Goal: Task Accomplishment & Management: Complete application form

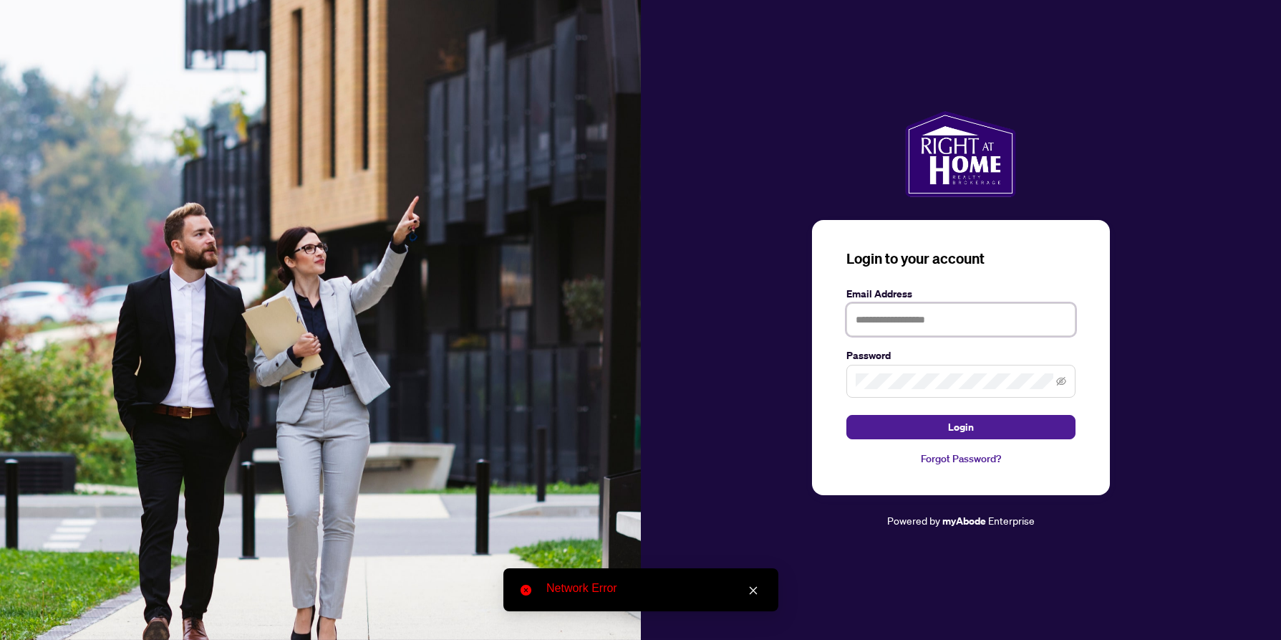
click at [915, 319] on input "text" at bounding box center [961, 319] width 229 height 33
type input "**********"
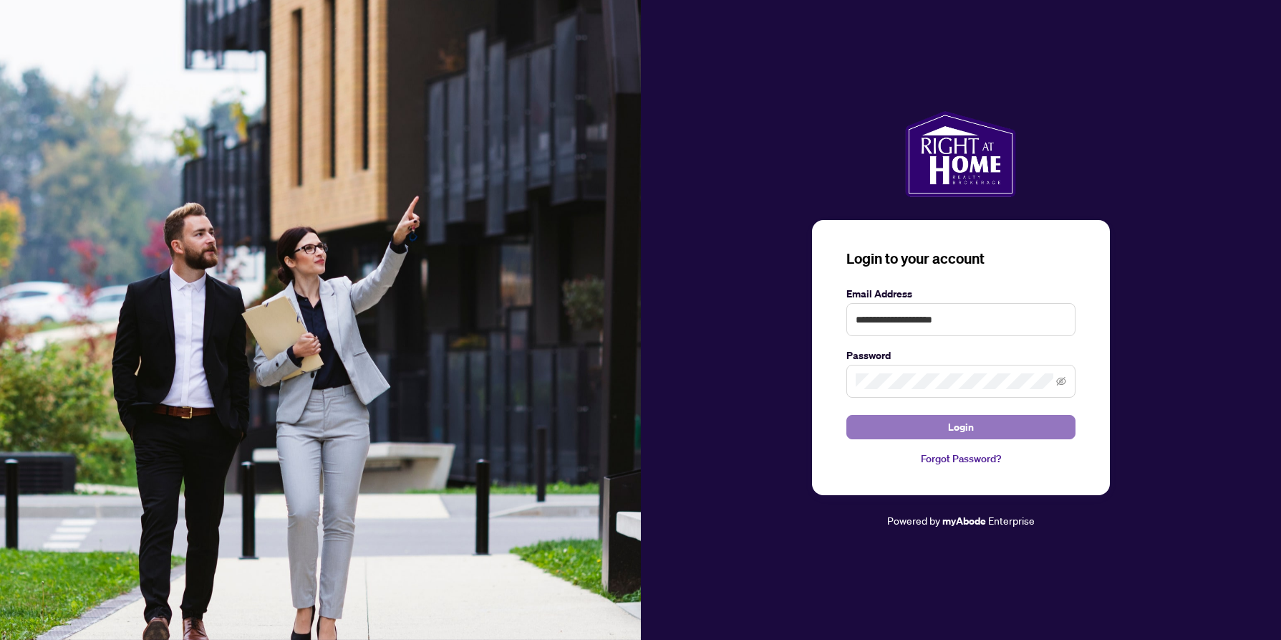
click at [948, 428] on button "Login" at bounding box center [961, 427] width 229 height 24
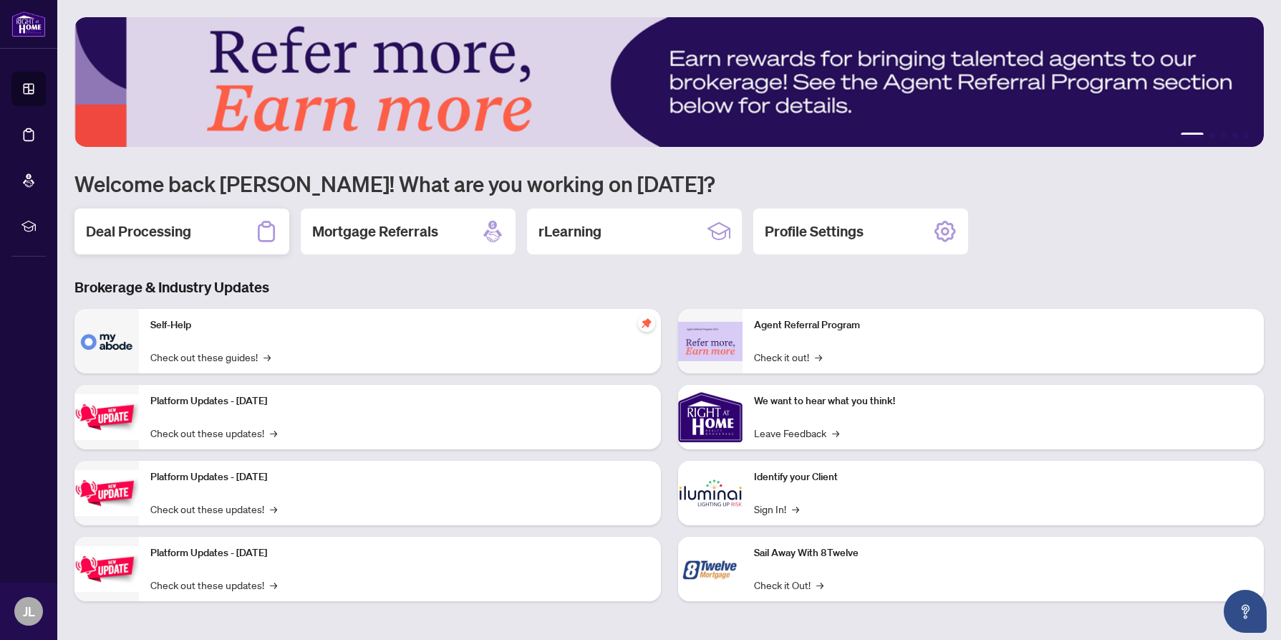
click at [174, 237] on h2 "Deal Processing" at bounding box center [138, 231] width 105 height 20
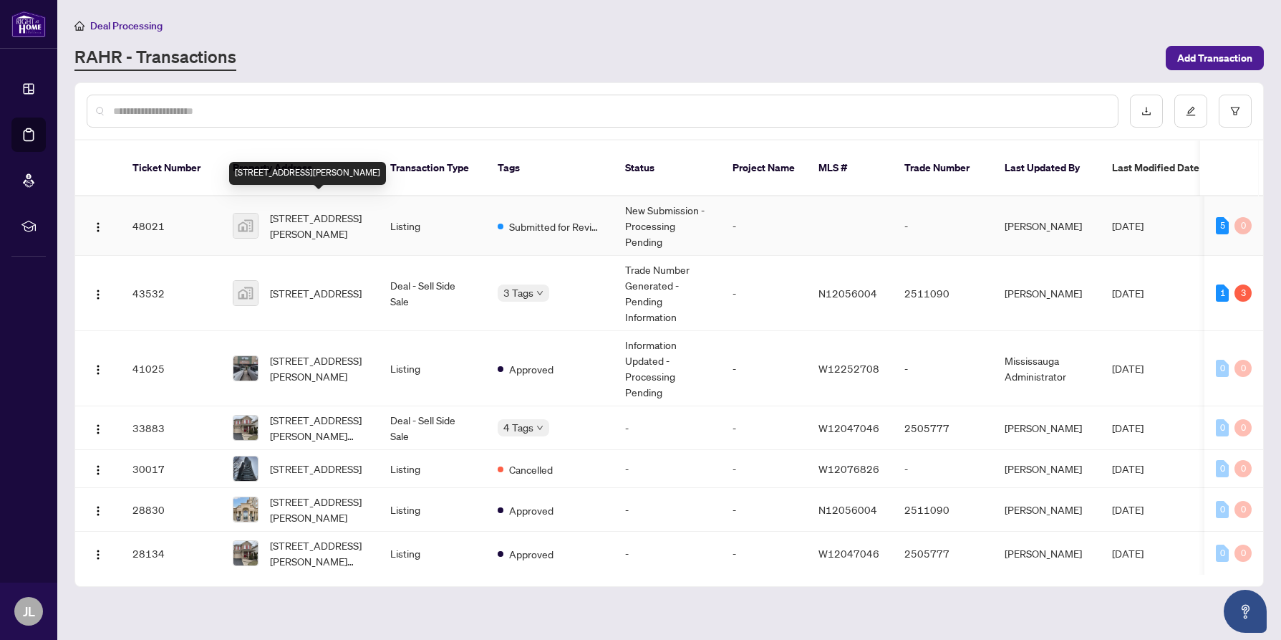
click at [296, 210] on span "[STREET_ADDRESS][PERSON_NAME]" at bounding box center [318, 226] width 97 height 32
click at [1190, 110] on icon "edit" at bounding box center [1191, 111] width 10 height 10
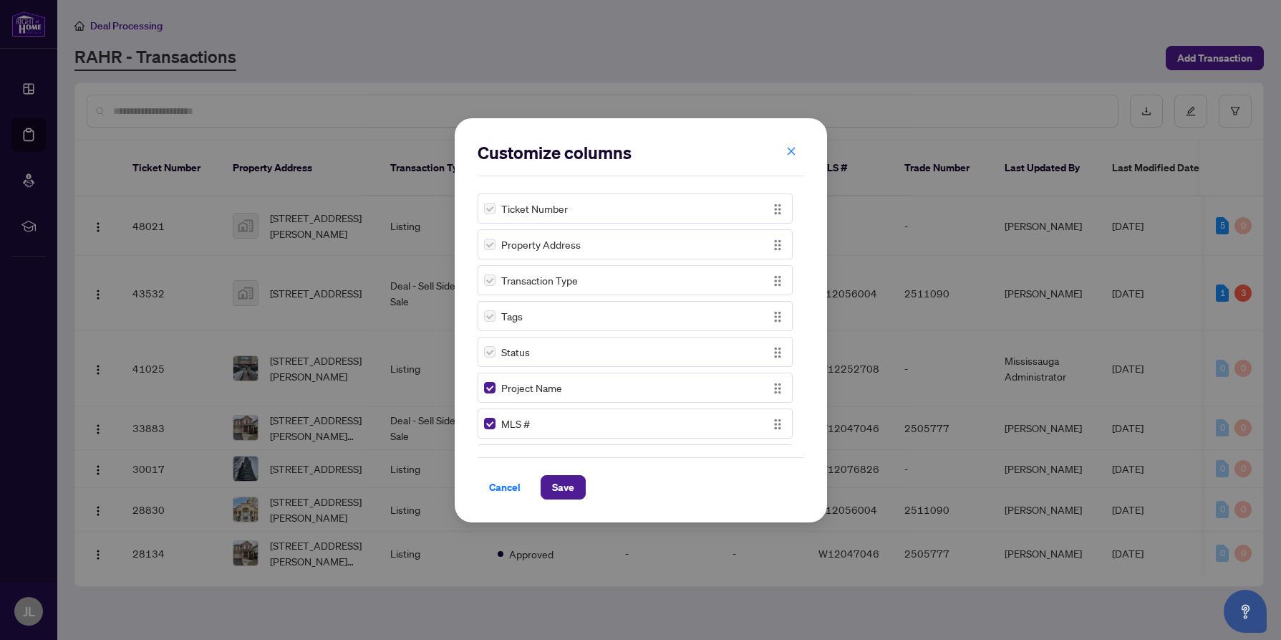
click at [553, 425] on div "MLS #" at bounding box center [622, 423] width 276 height 16
click at [774, 424] on img "button" at bounding box center [778, 424] width 16 height 16
click at [620, 422] on div "MLS #" at bounding box center [622, 423] width 276 height 16
click at [770, 209] on img "button" at bounding box center [778, 209] width 16 height 16
click at [510, 483] on span "Cancel" at bounding box center [505, 487] width 32 height 23
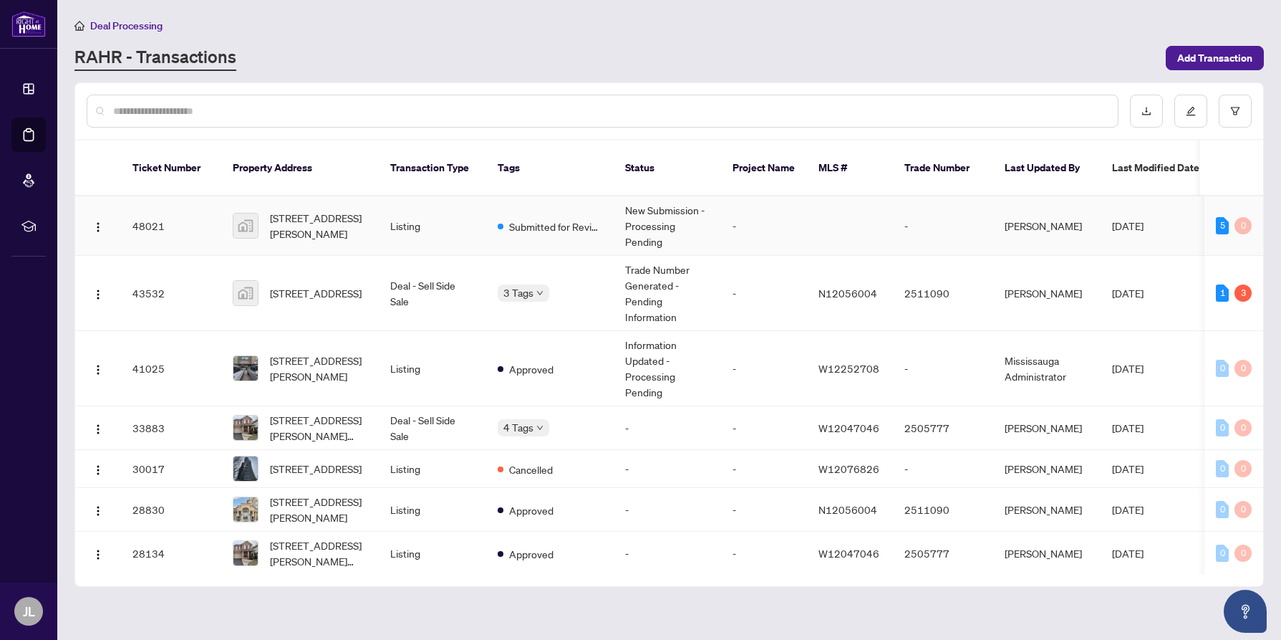
click at [145, 205] on td "48021" at bounding box center [171, 225] width 100 height 59
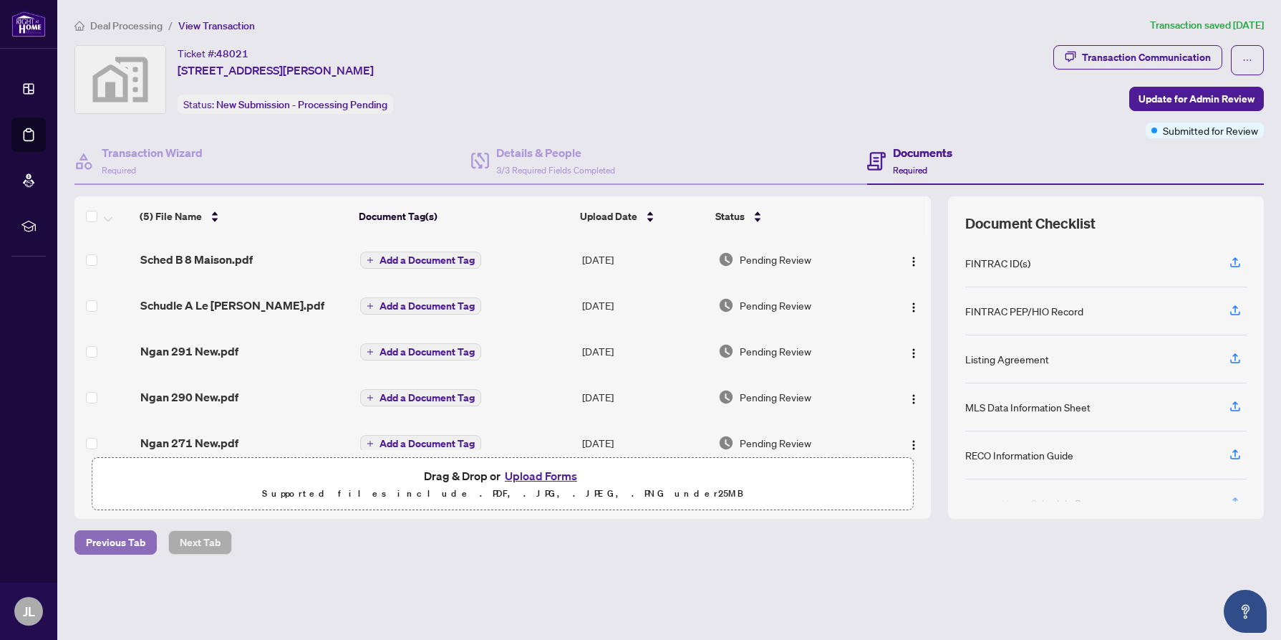
click at [117, 543] on span "Previous Tab" at bounding box center [115, 542] width 59 height 23
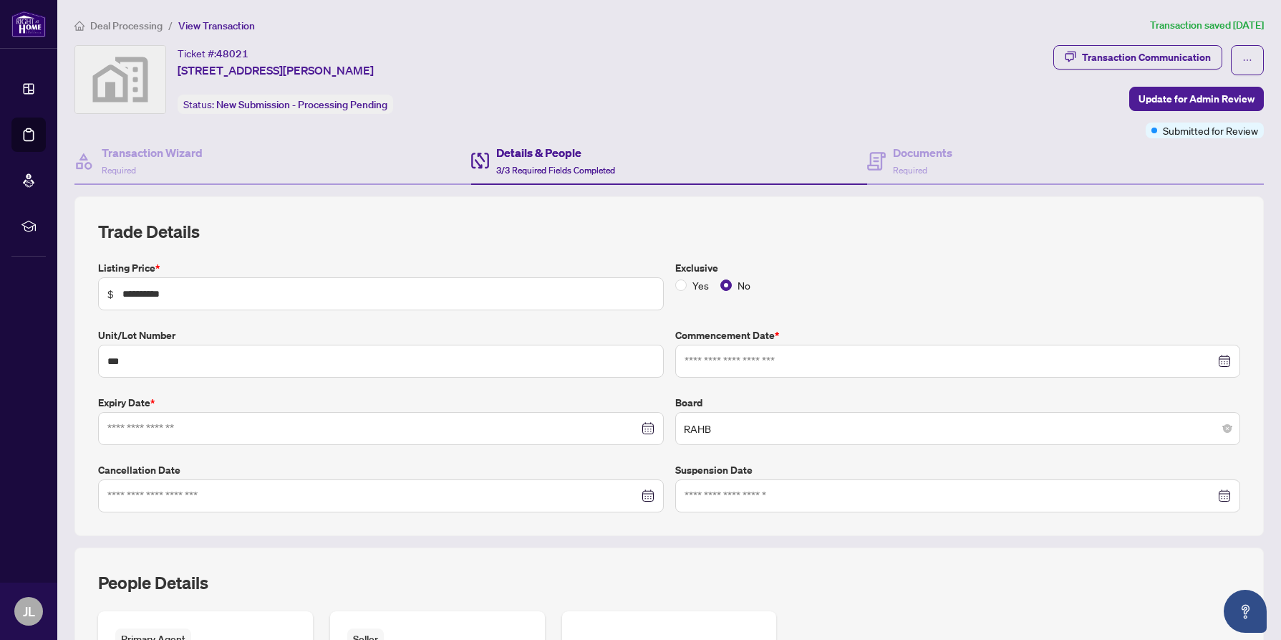
type input "**********"
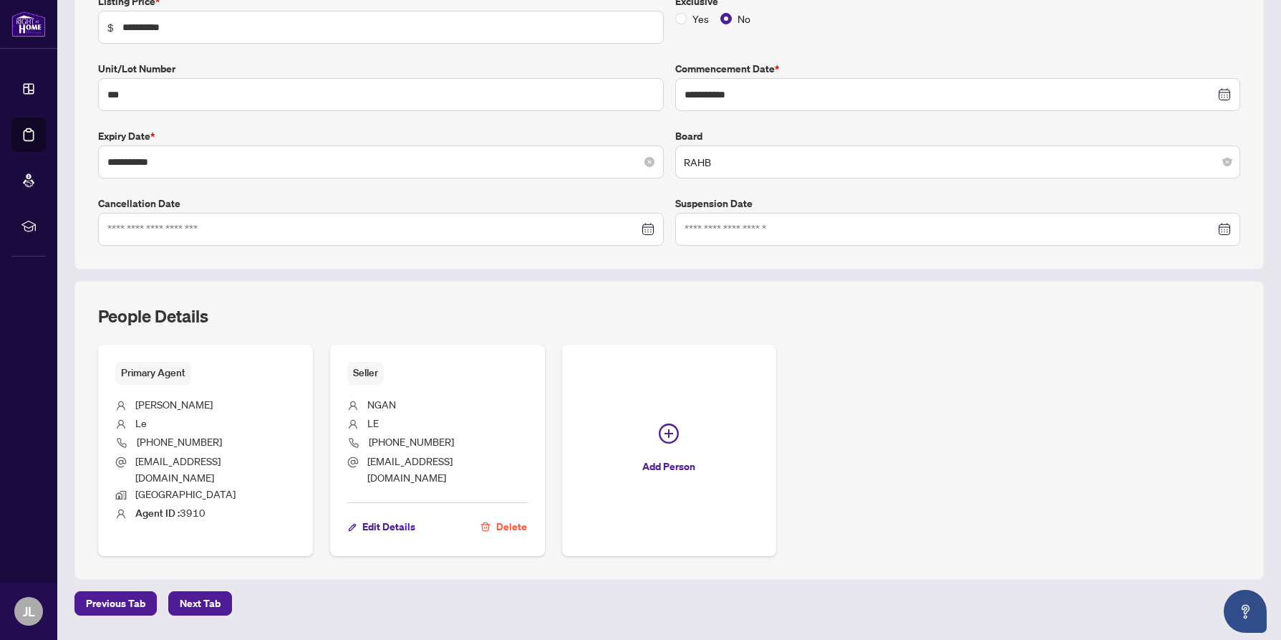
scroll to position [294, 0]
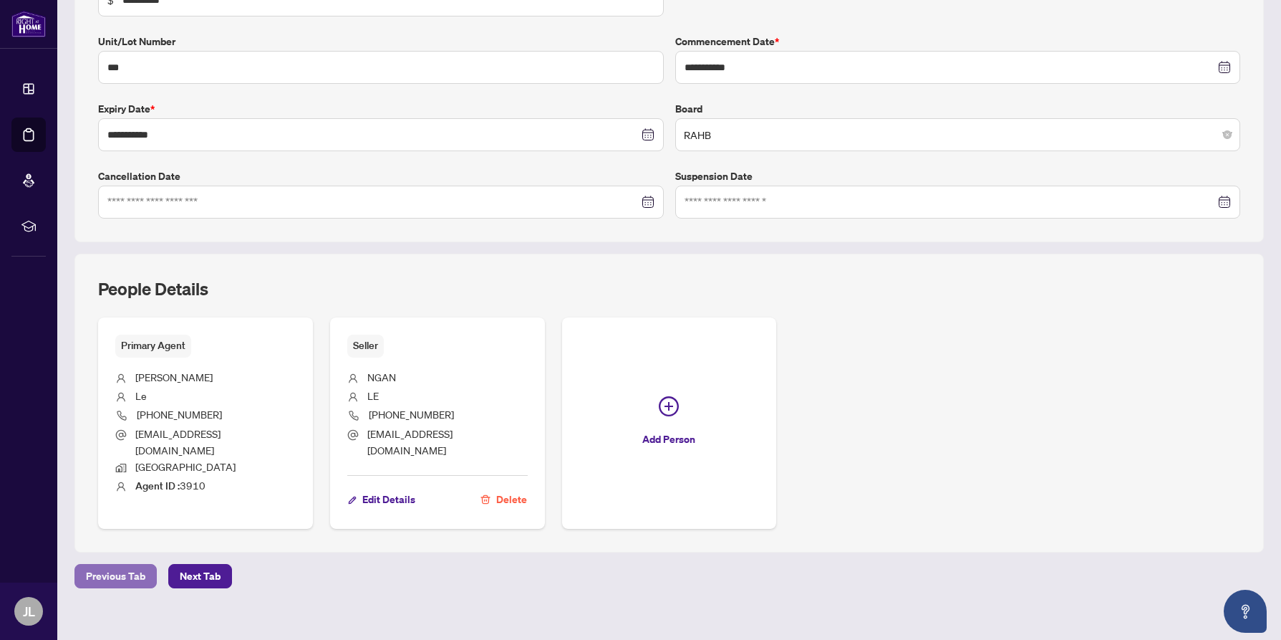
click at [102, 564] on span "Previous Tab" at bounding box center [115, 575] width 59 height 23
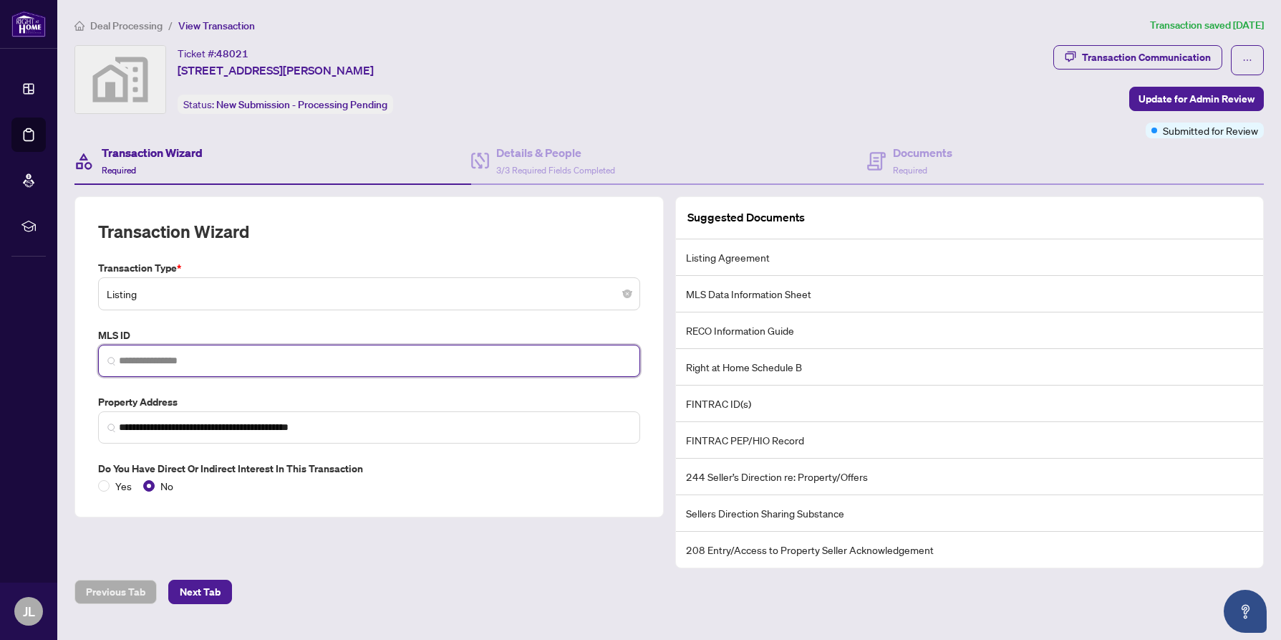
click at [160, 358] on input "search" at bounding box center [375, 360] width 512 height 15
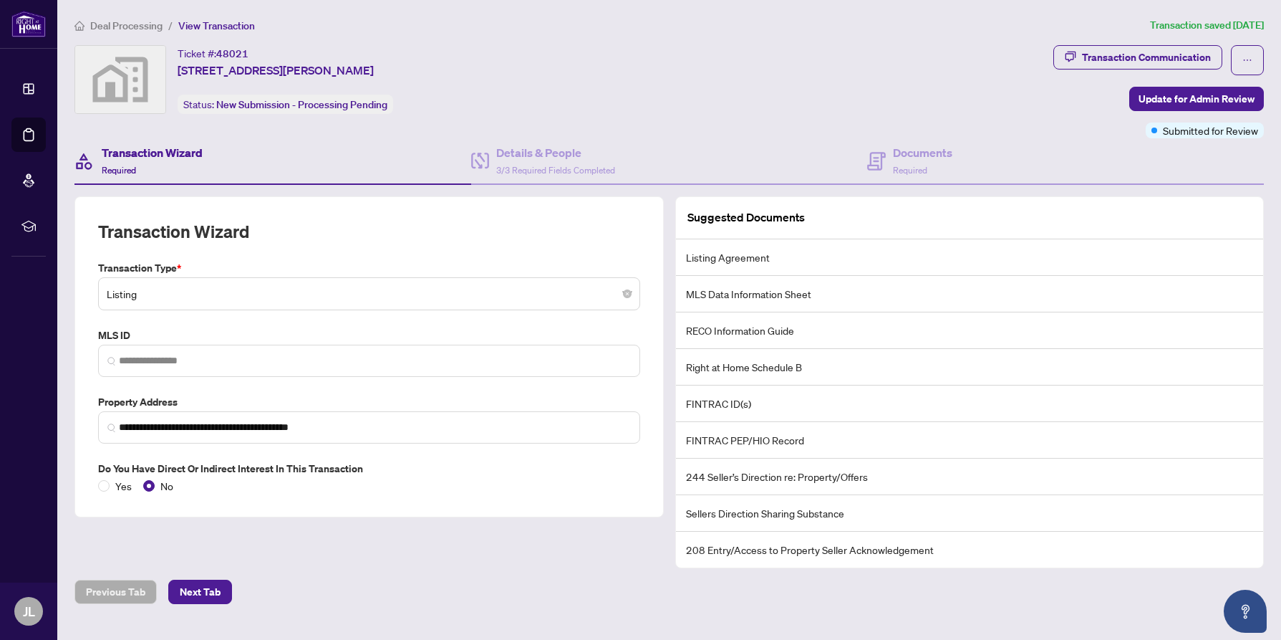
click at [77, 347] on div "**********" at bounding box center [368, 356] width 589 height 321
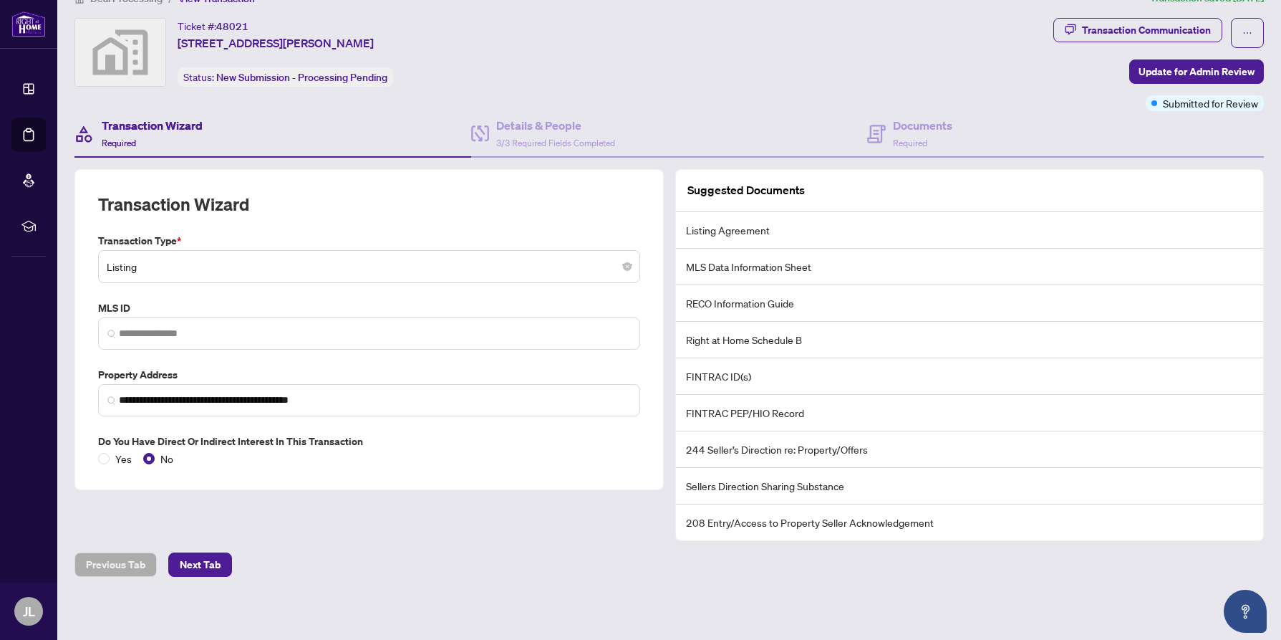
scroll to position [29, 0]
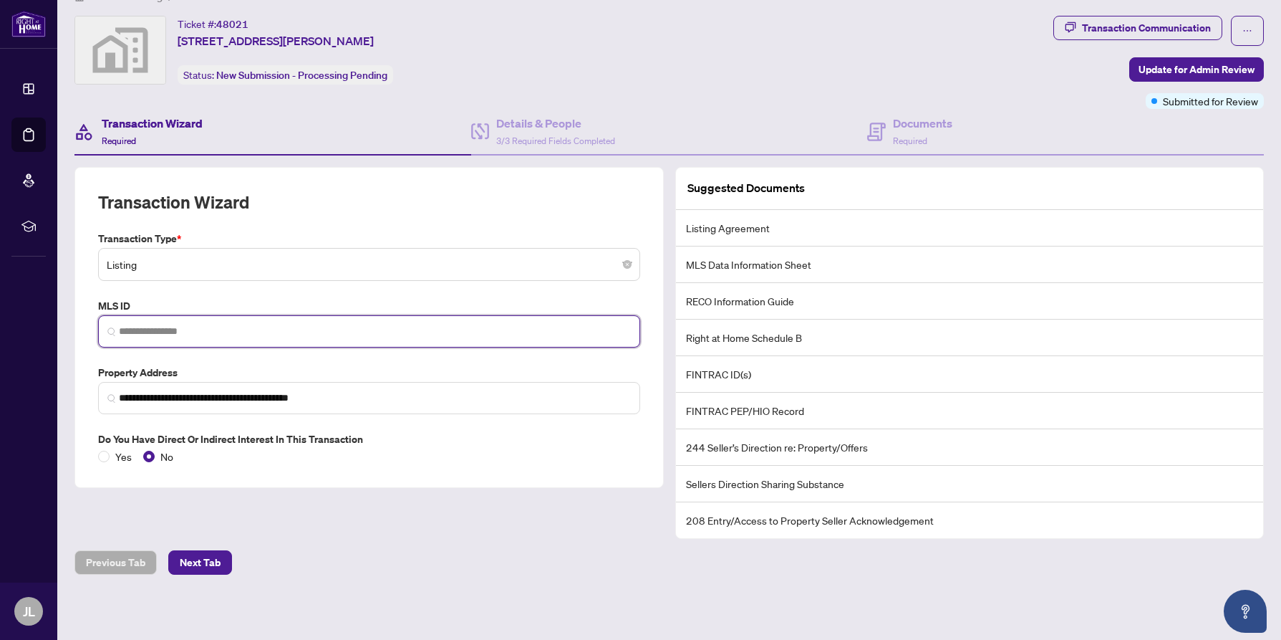
click at [468, 330] on input "search" at bounding box center [375, 331] width 512 height 15
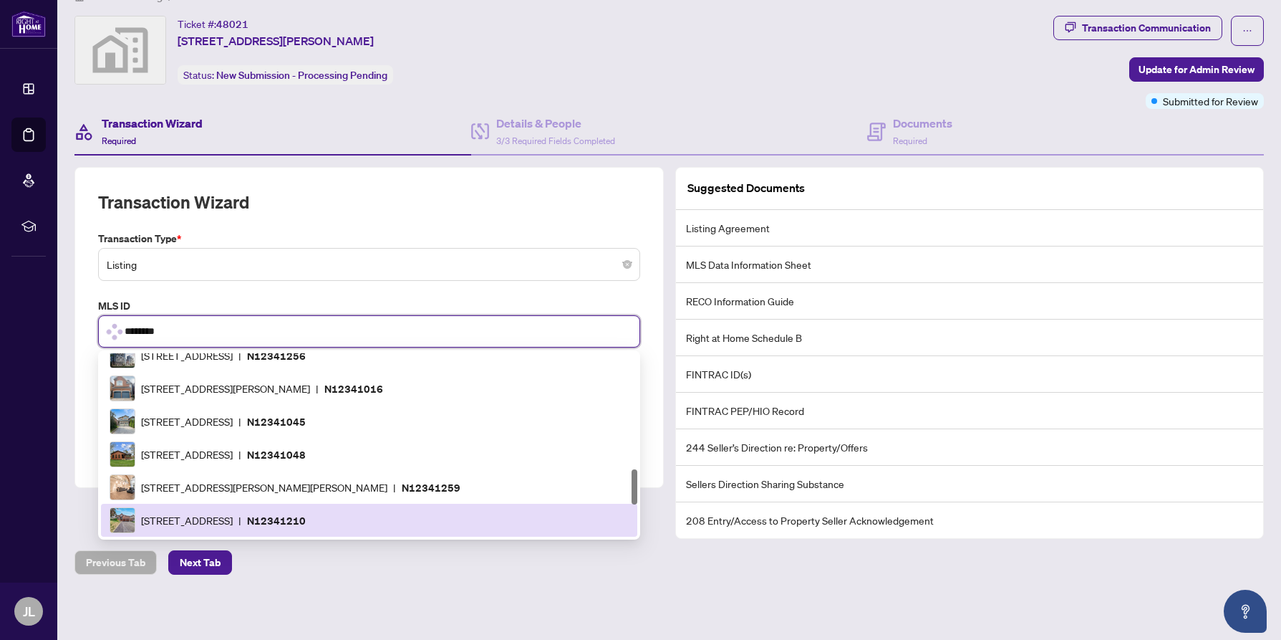
scroll to position [0, 0]
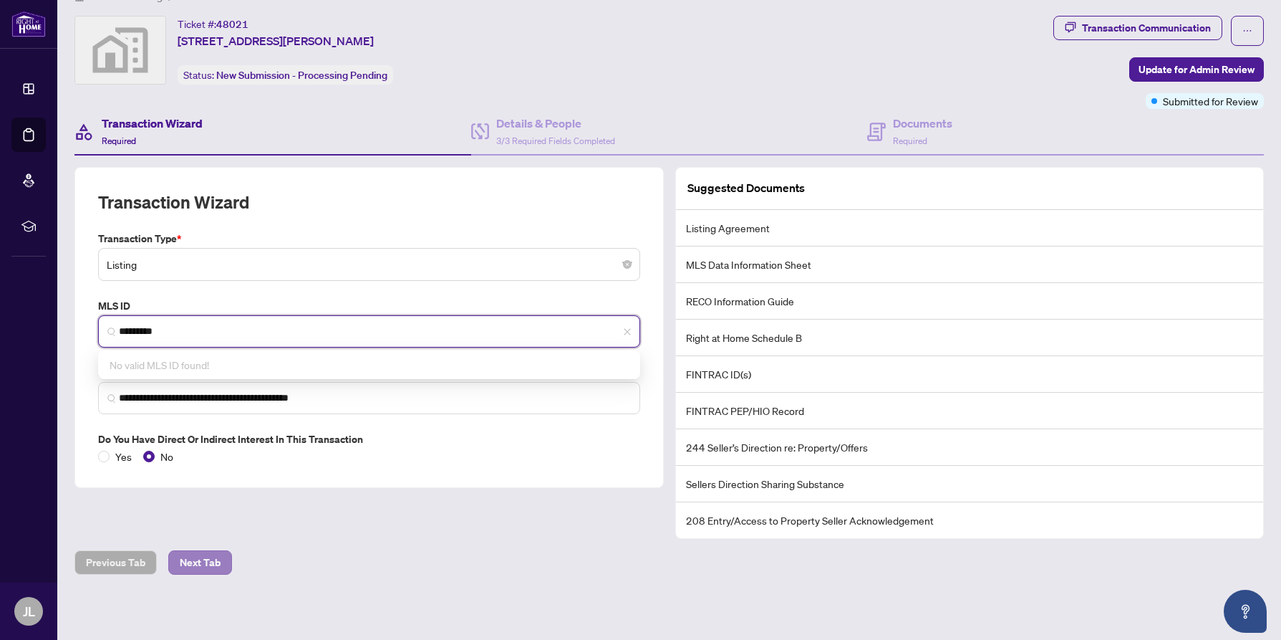
type input "*********"
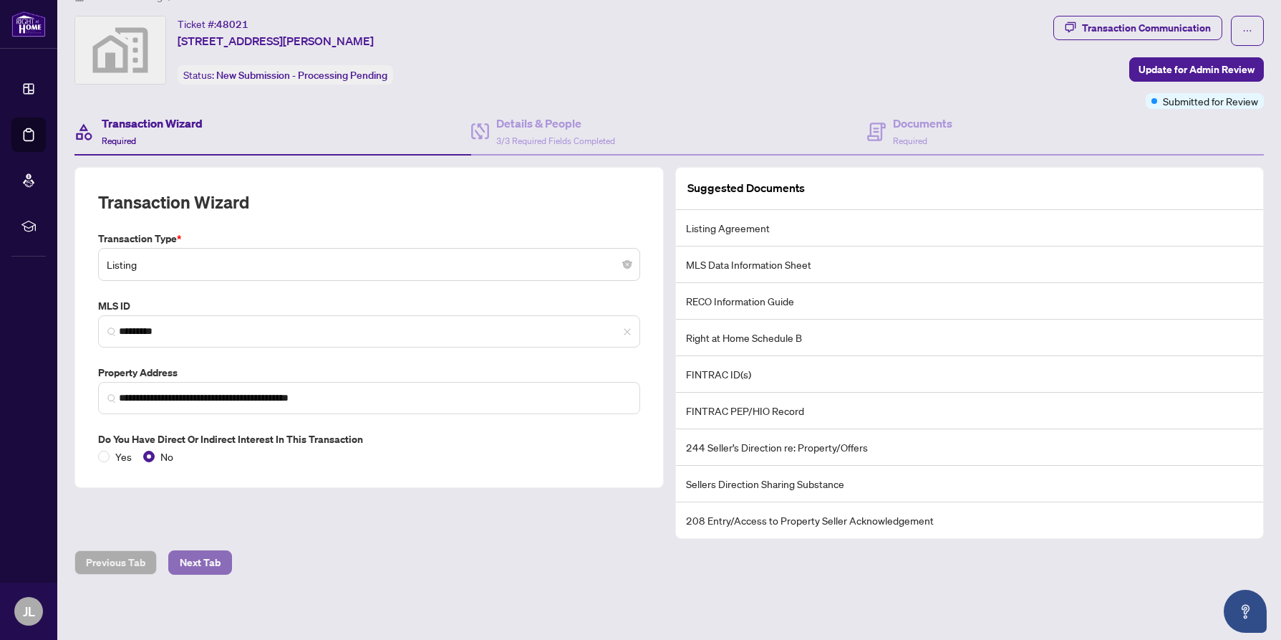
click at [197, 556] on span "Next Tab" at bounding box center [200, 562] width 41 height 23
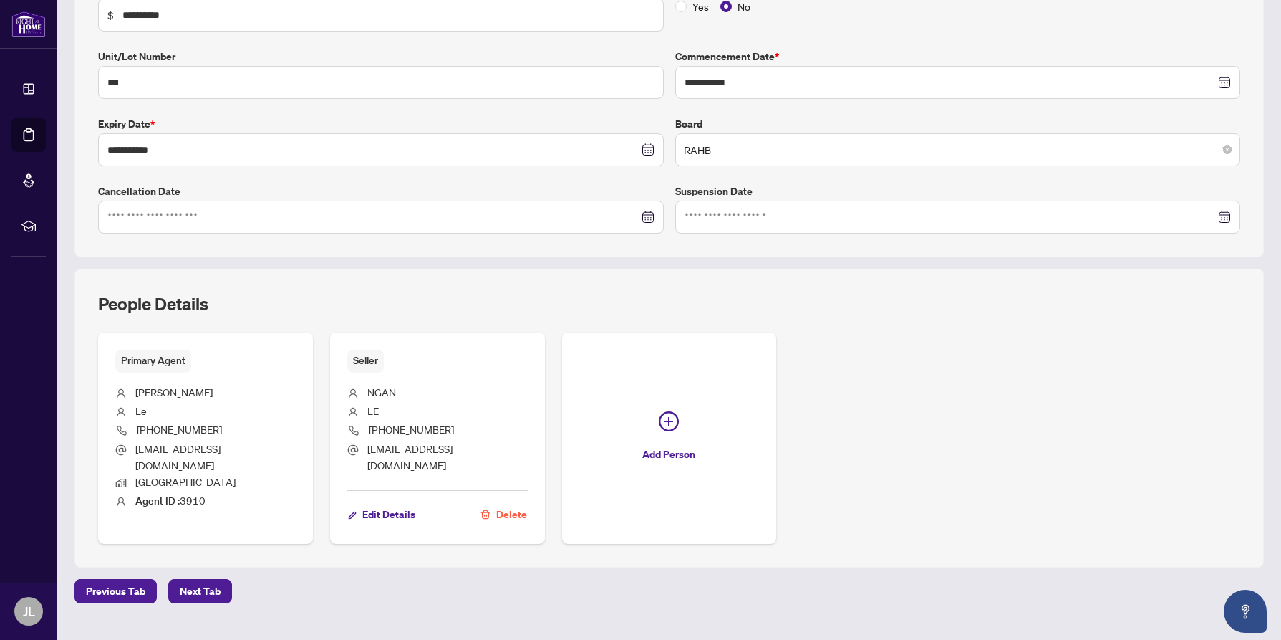
scroll to position [294, 0]
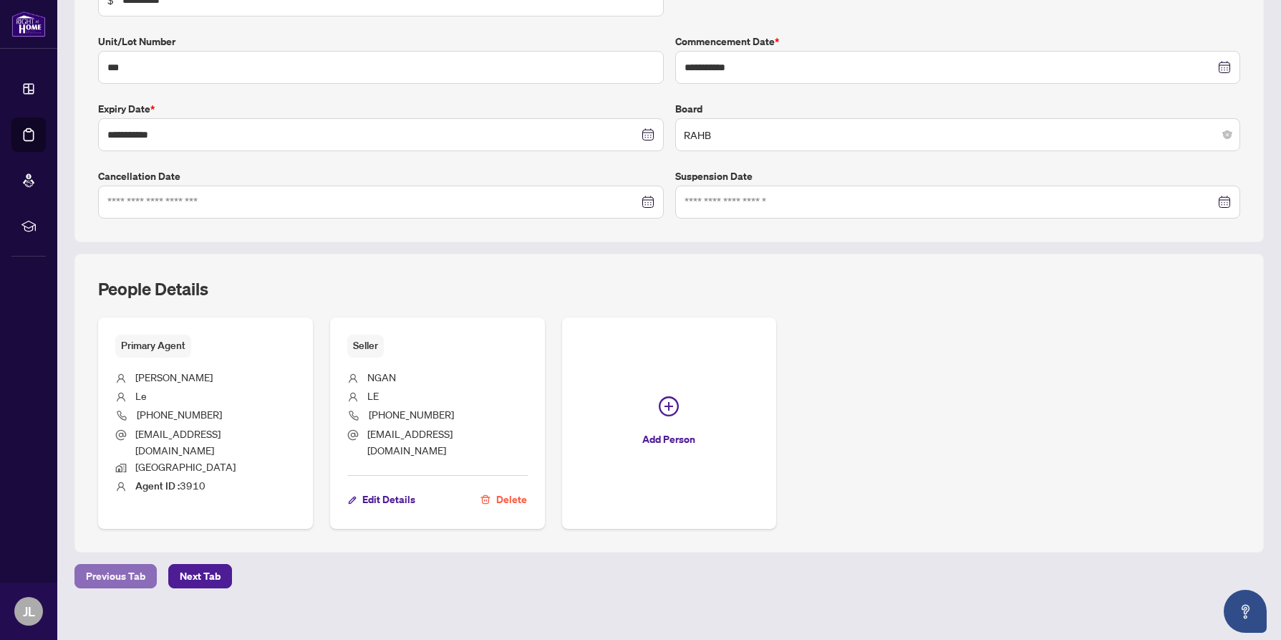
click at [117, 564] on span "Previous Tab" at bounding box center [115, 575] width 59 height 23
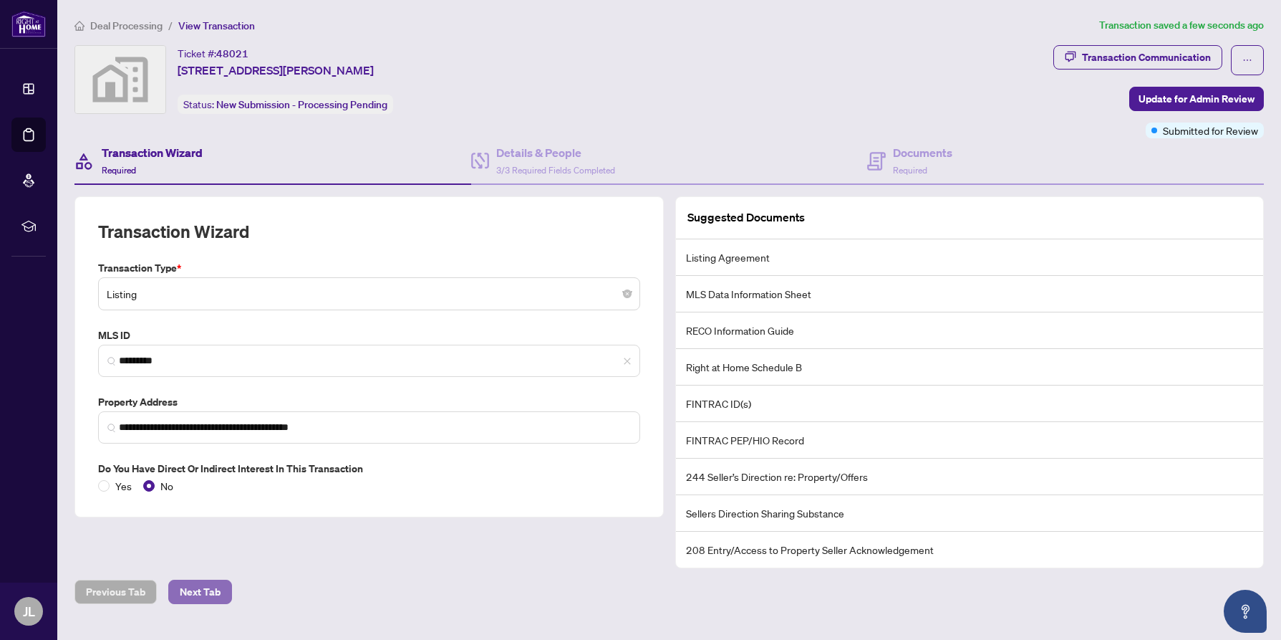
click at [201, 588] on span "Next Tab" at bounding box center [200, 591] width 41 height 23
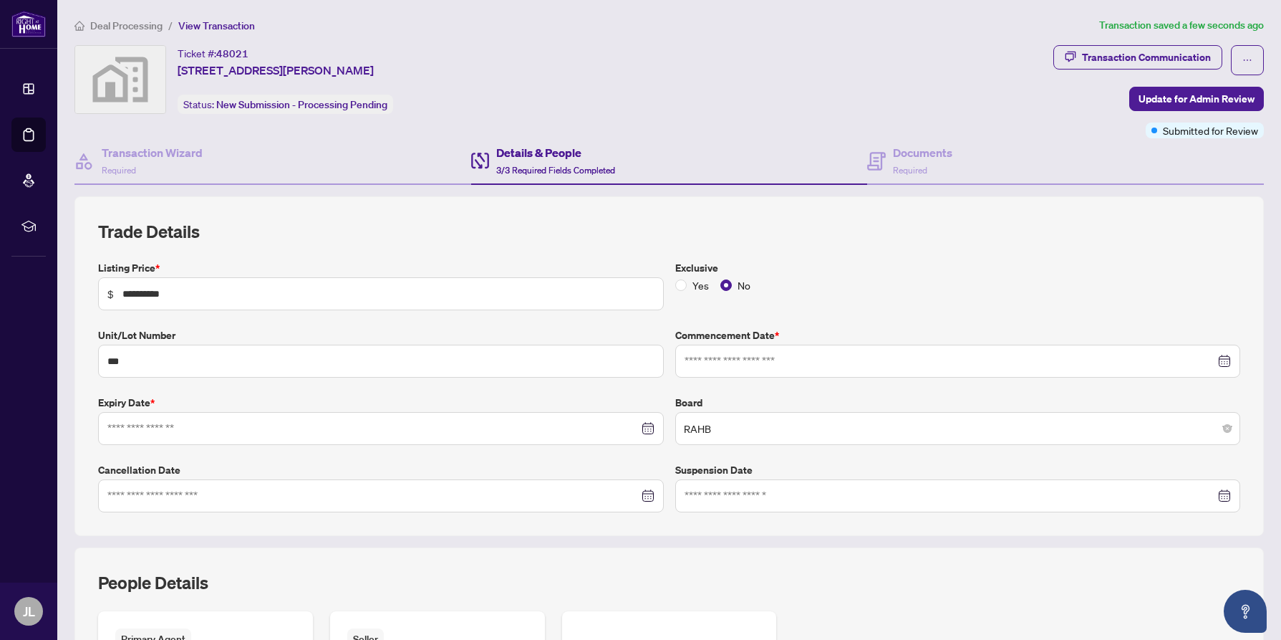
type input "**********"
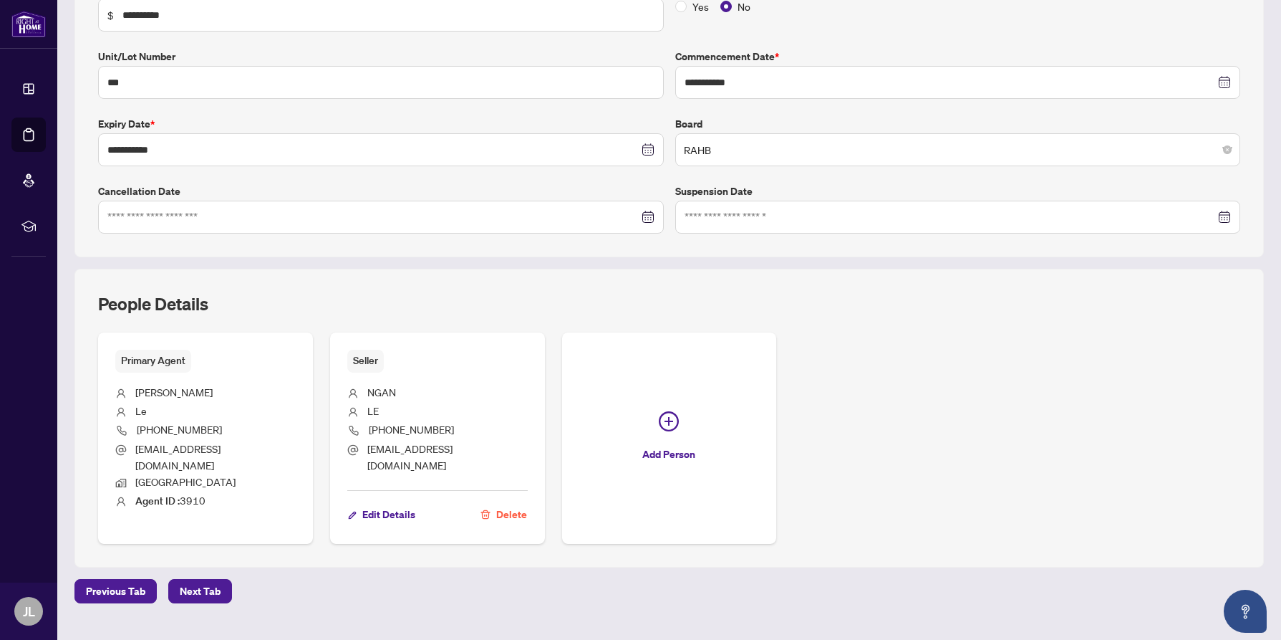
scroll to position [294, 0]
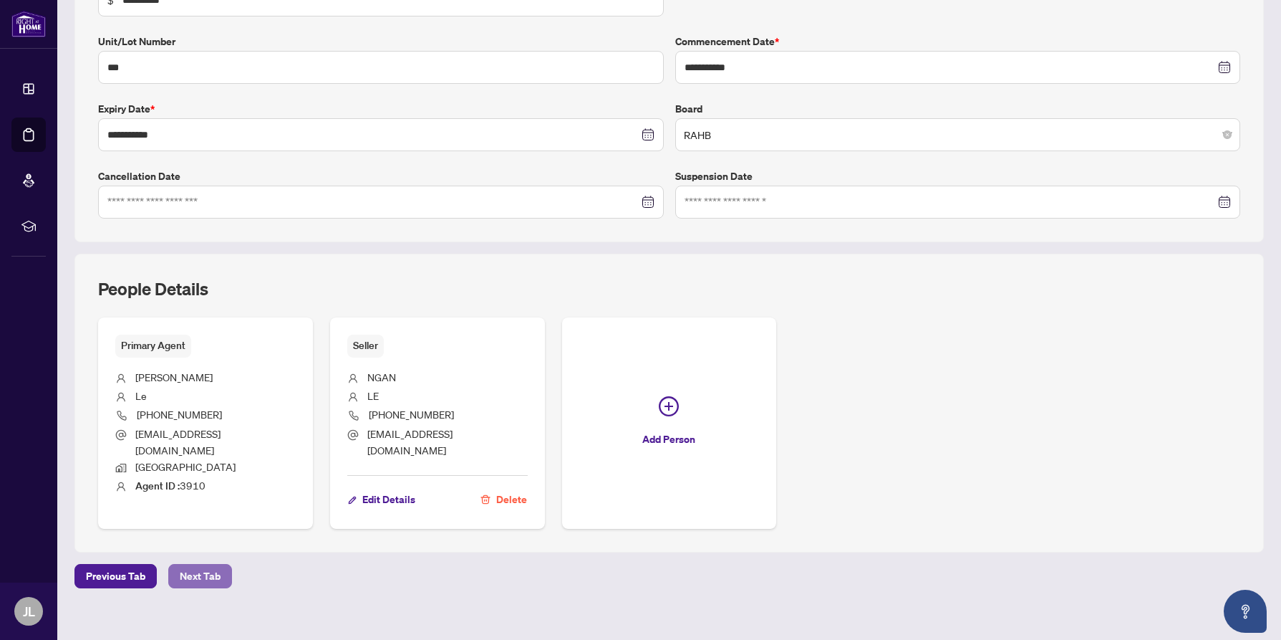
click at [203, 564] on span "Next Tab" at bounding box center [200, 575] width 41 height 23
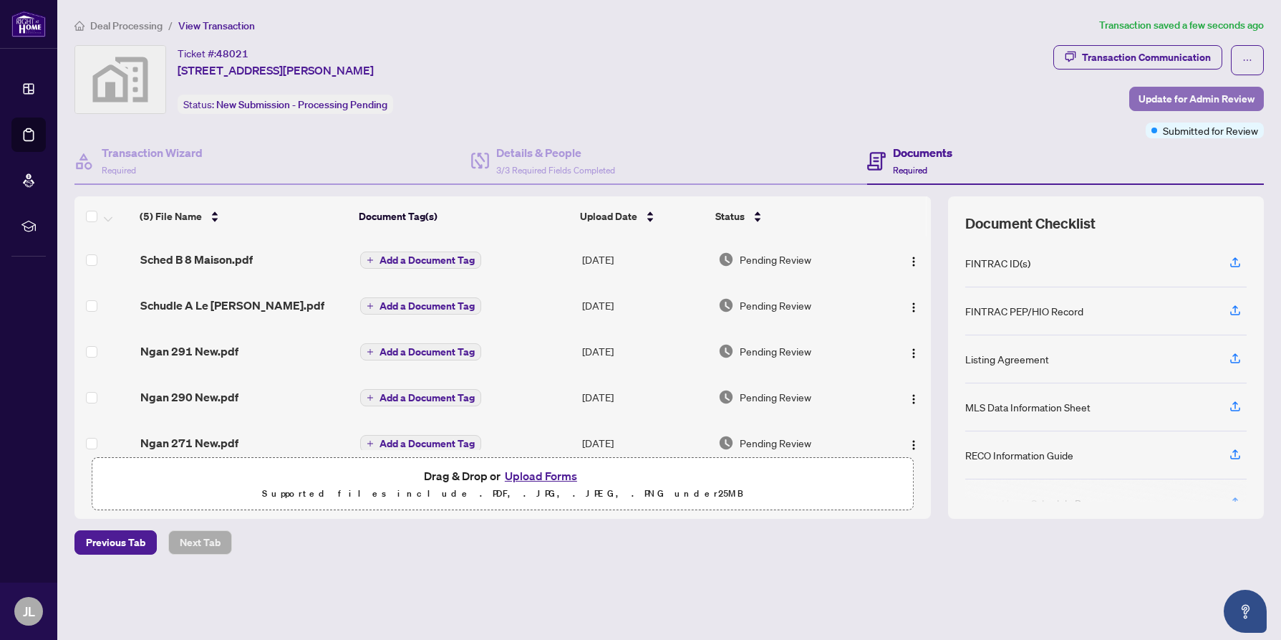
click at [1173, 97] on span "Update for Admin Review" at bounding box center [1197, 98] width 116 height 23
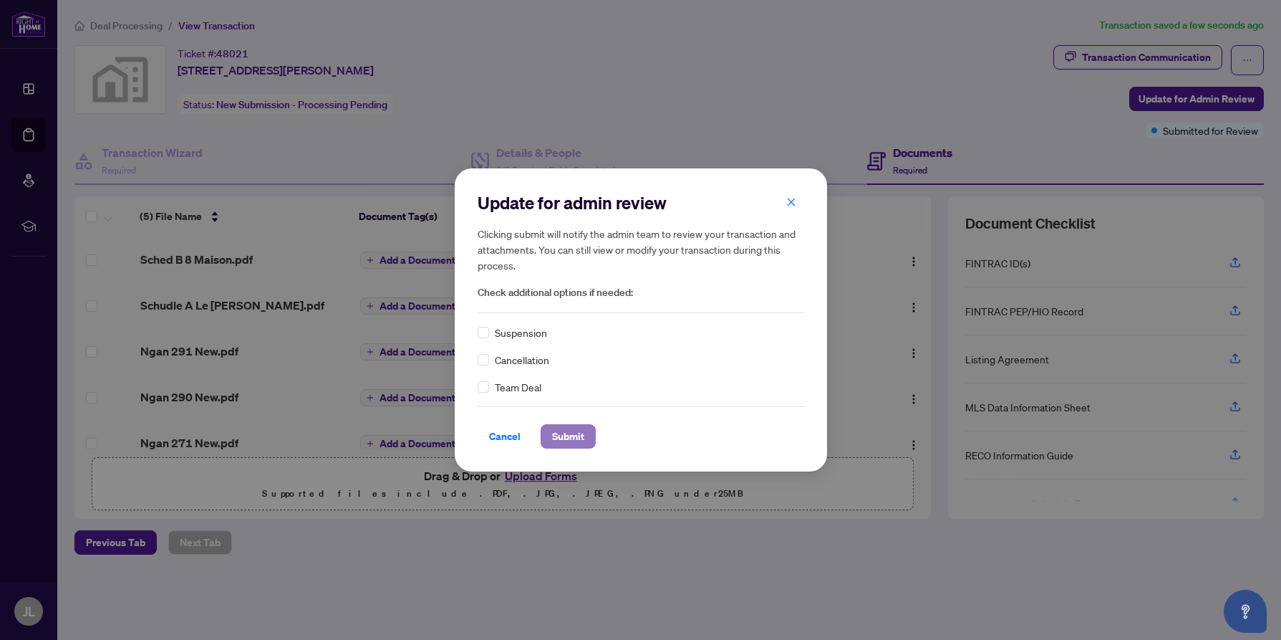
click at [562, 429] on span "Submit" at bounding box center [568, 436] width 32 height 23
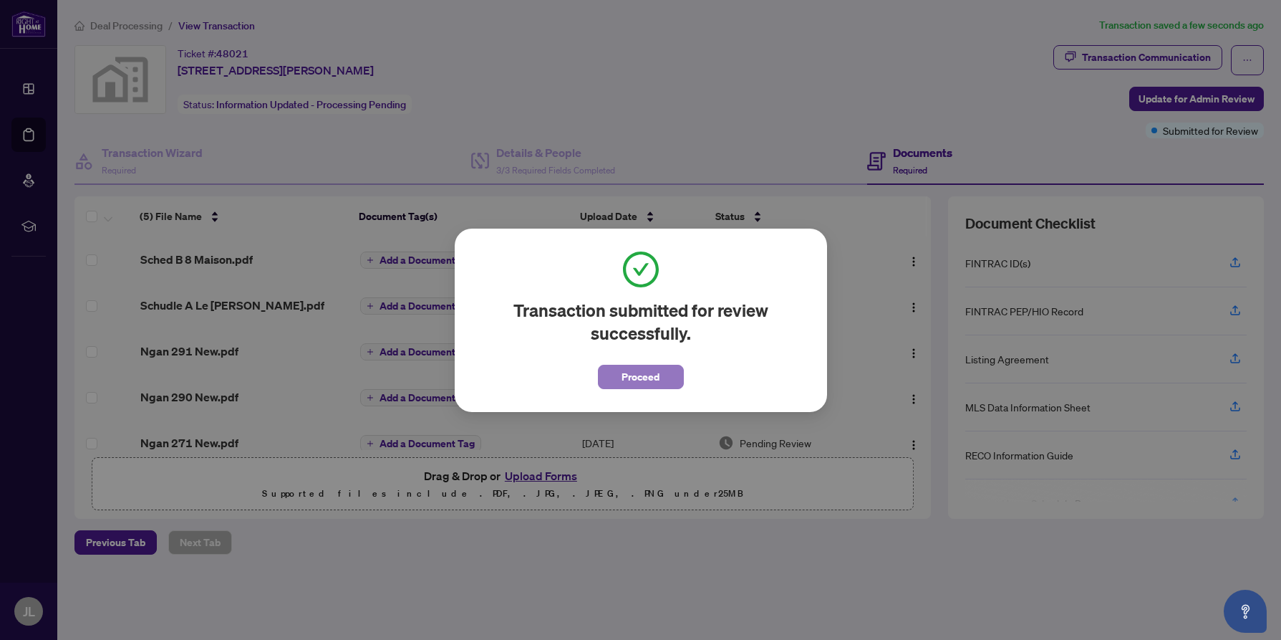
click at [643, 372] on span "Proceed" at bounding box center [641, 376] width 38 height 23
